Goal: Task Accomplishment & Management: Complete application form

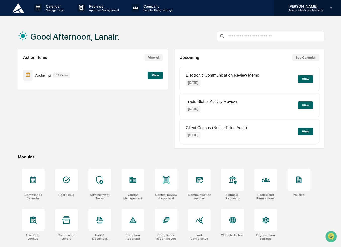
click at [305, 10] on p "Admin • Addicus Advisors" at bounding box center [303, 10] width 39 height 4
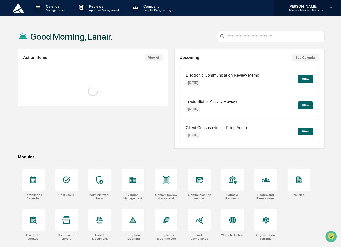
click at [301, 8] on p "[PERSON_NAME]" at bounding box center [303, 6] width 39 height 4
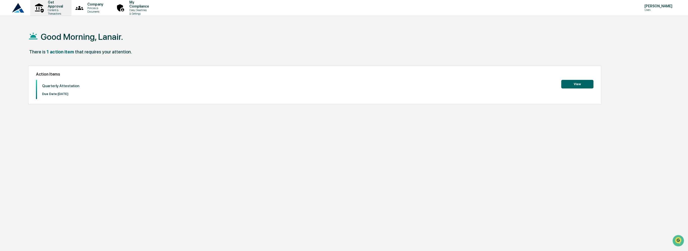
click at [54, 8] on p "Get Approval" at bounding box center [55, 4] width 22 height 8
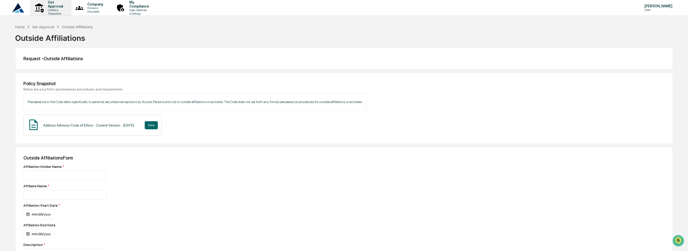
click at [55, 7] on p "Get Approval" at bounding box center [55, 4] width 22 height 8
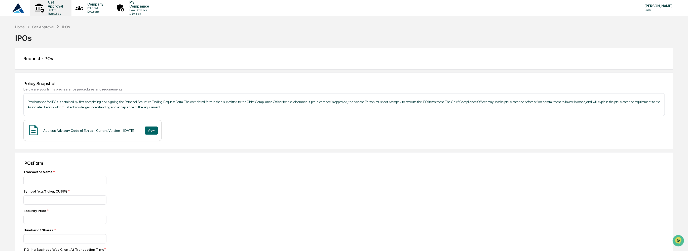
click at [59, 7] on p "Get Approval" at bounding box center [55, 4] width 22 height 8
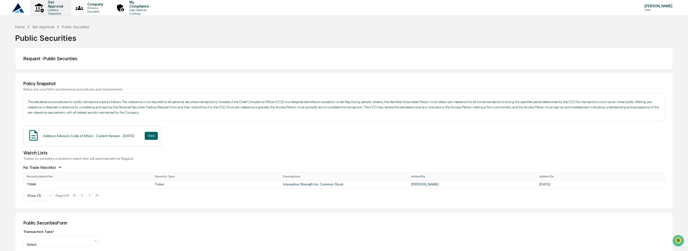
click at [56, 9] on p "Content & Transactions" at bounding box center [55, 11] width 22 height 7
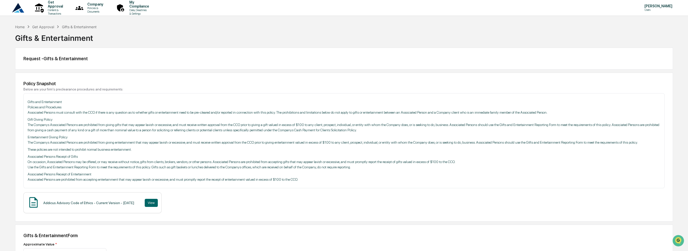
click at [18, 9] on img at bounding box center [18, 8] width 12 height 10
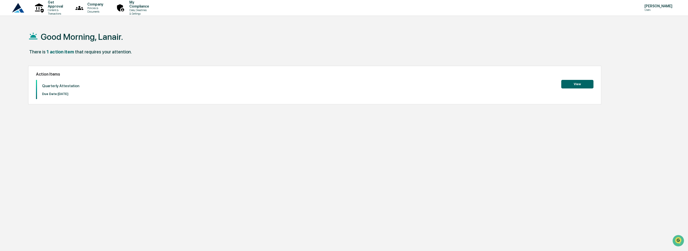
click at [110, 66] on div "Action Items Quarterly Attestation Due Date: 2025-10-08 View" at bounding box center [314, 85] width 573 height 39
click at [57, 10] on p "Content & Transactions" at bounding box center [55, 11] width 22 height 7
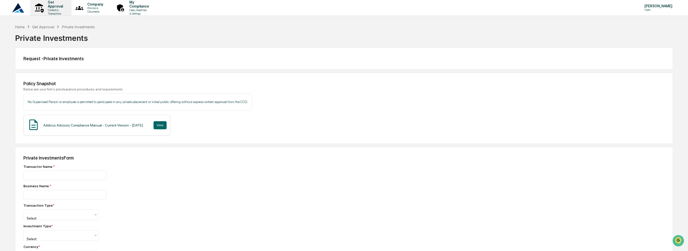
click at [53, 8] on p "Get Approval" at bounding box center [55, 4] width 22 height 8
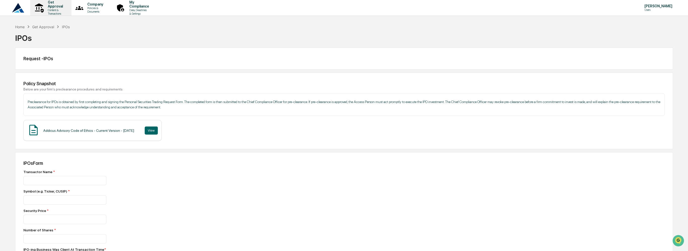
click at [56, 10] on p "Content & Transactions" at bounding box center [55, 11] width 22 height 7
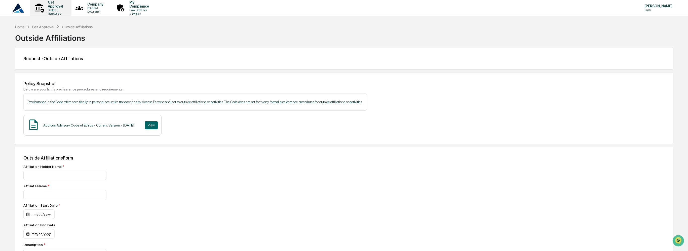
click at [55, 10] on p "Content & Transactions" at bounding box center [55, 11] width 22 height 7
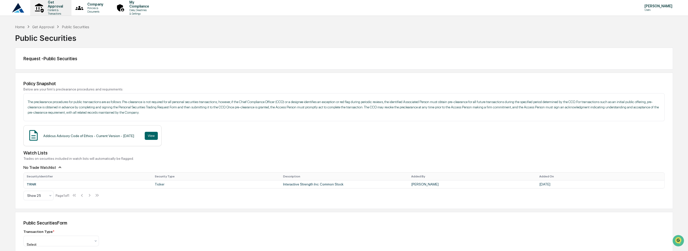
click at [52, 9] on p "Content & Transactions" at bounding box center [55, 11] width 22 height 7
click at [59, 14] on div "Get Approval Content & Transactions" at bounding box center [50, 8] width 36 height 16
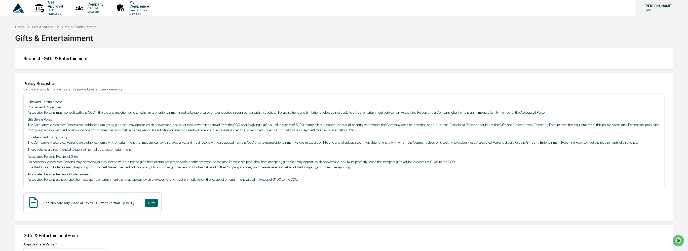
click at [341, 7] on p "[PERSON_NAME]" at bounding box center [657, 6] width 34 height 4
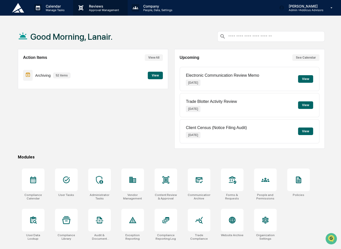
click at [100, 5] on p "Reviews" at bounding box center [103, 6] width 37 height 4
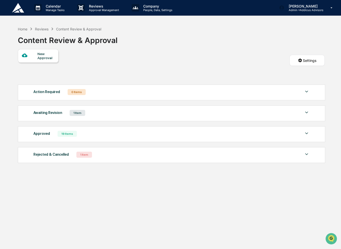
click at [130, 116] on div "Awaiting Revision 1 Item" at bounding box center [171, 112] width 277 height 7
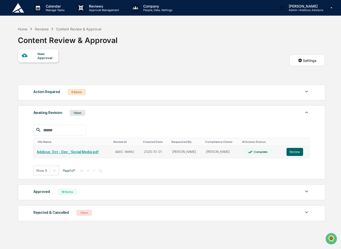
click at [65, 152] on link "Addicus_Oct - Dec _ Social Media.pdf" at bounding box center [68, 152] width 62 height 4
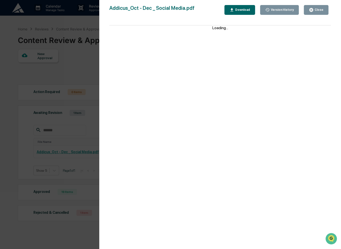
click at [317, 10] on div "Close" at bounding box center [319, 10] width 10 height 4
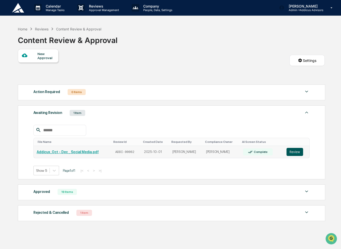
click at [296, 153] on button "Review" at bounding box center [295, 152] width 17 height 8
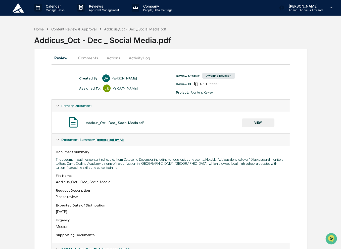
click at [89, 57] on button "Comments" at bounding box center [88, 58] width 28 height 12
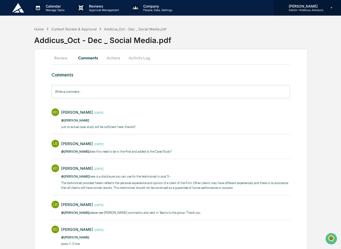
click at [310, 9] on p "Admin • Addicus Advisors" at bounding box center [304, 10] width 39 height 4
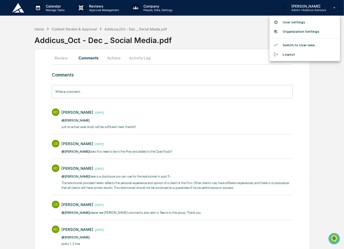
click at [312, 45] on li "Switch to User view..." at bounding box center [305, 45] width 70 height 9
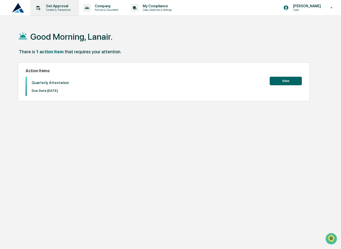
click at [54, 8] on p "Get Approval" at bounding box center [57, 6] width 31 height 4
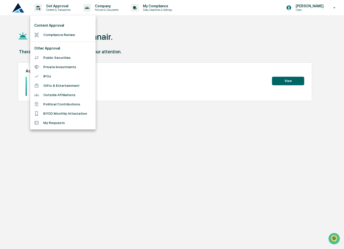
click at [72, 84] on li "Gifts & Entertainment" at bounding box center [62, 85] width 65 height 9
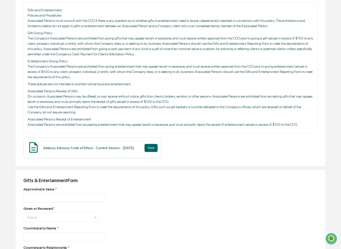
scroll to position [151, 0]
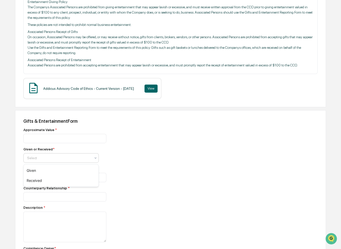
click at [87, 159] on div at bounding box center [59, 158] width 64 height 5
click at [89, 179] on div "Received" at bounding box center [61, 181] width 75 height 10
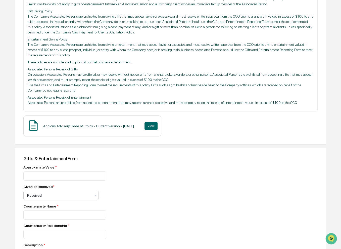
scroll to position [101, 0]
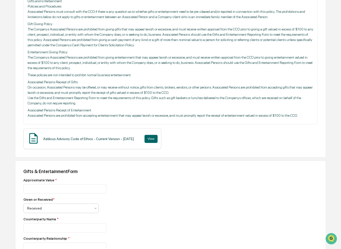
click at [61, 209] on div at bounding box center [59, 208] width 64 height 5
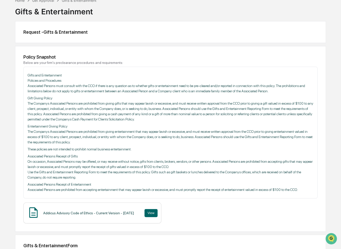
scroll to position [25, 0]
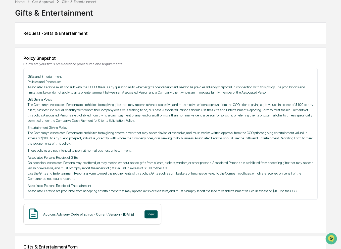
click at [157, 213] on button "View" at bounding box center [151, 214] width 13 height 8
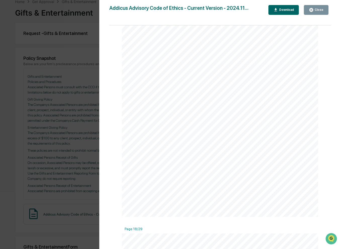
scroll to position [4353, 0]
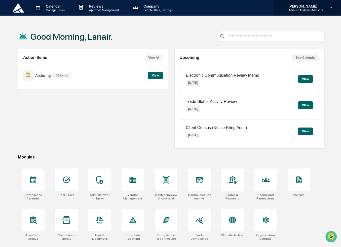
click at [320, 6] on p "[PERSON_NAME]" at bounding box center [303, 6] width 39 height 4
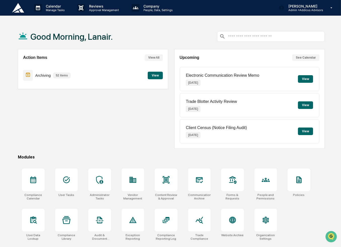
click at [99, 9] on p "Approval Management" at bounding box center [103, 10] width 37 height 4
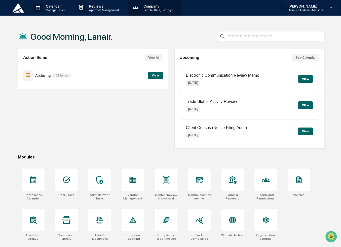
click at [147, 4] on p "Company" at bounding box center [157, 6] width 36 height 4
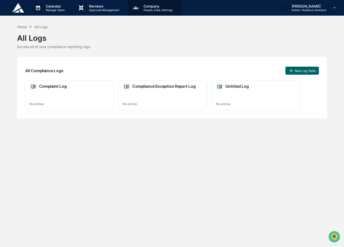
click at [155, 11] on p "People, Data, Settings" at bounding box center [157, 10] width 36 height 4
